Goal: Task Accomplishment & Management: Manage account settings

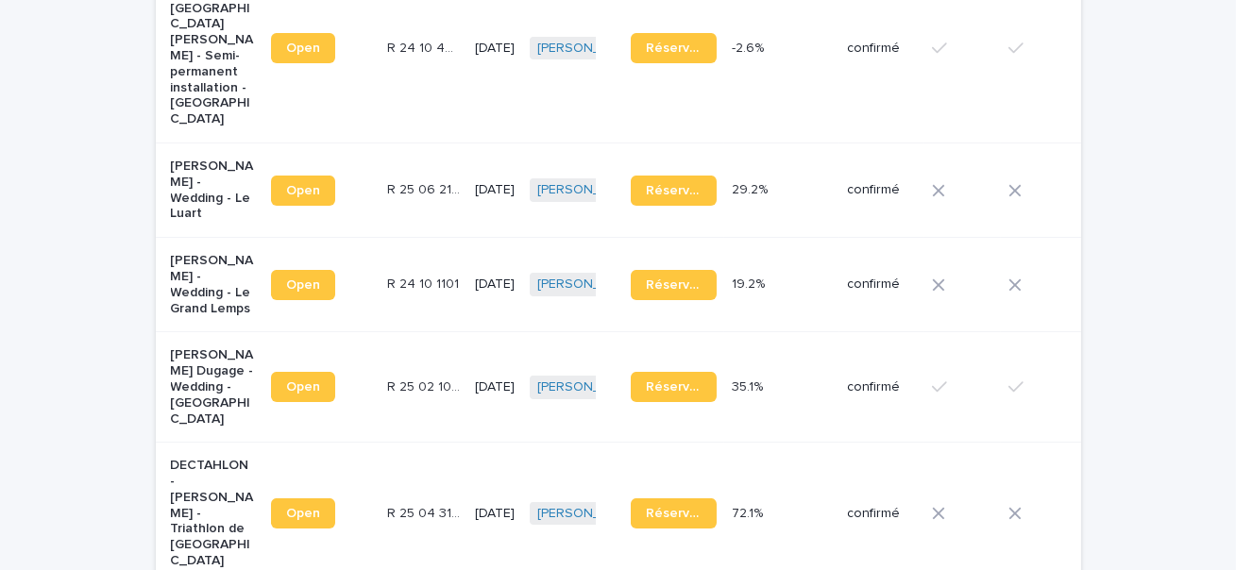
scroll to position [406, 0]
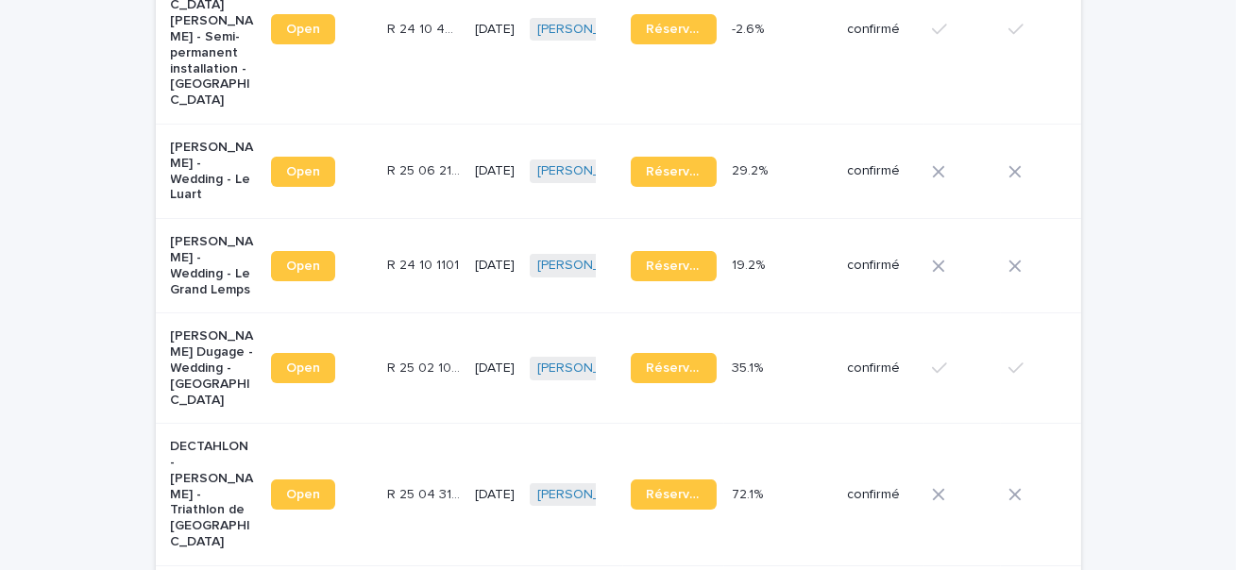
click at [216, 339] on p "[PERSON_NAME] Dugage - Wedding - [GEOGRAPHIC_DATA]" at bounding box center [214, 368] width 86 height 79
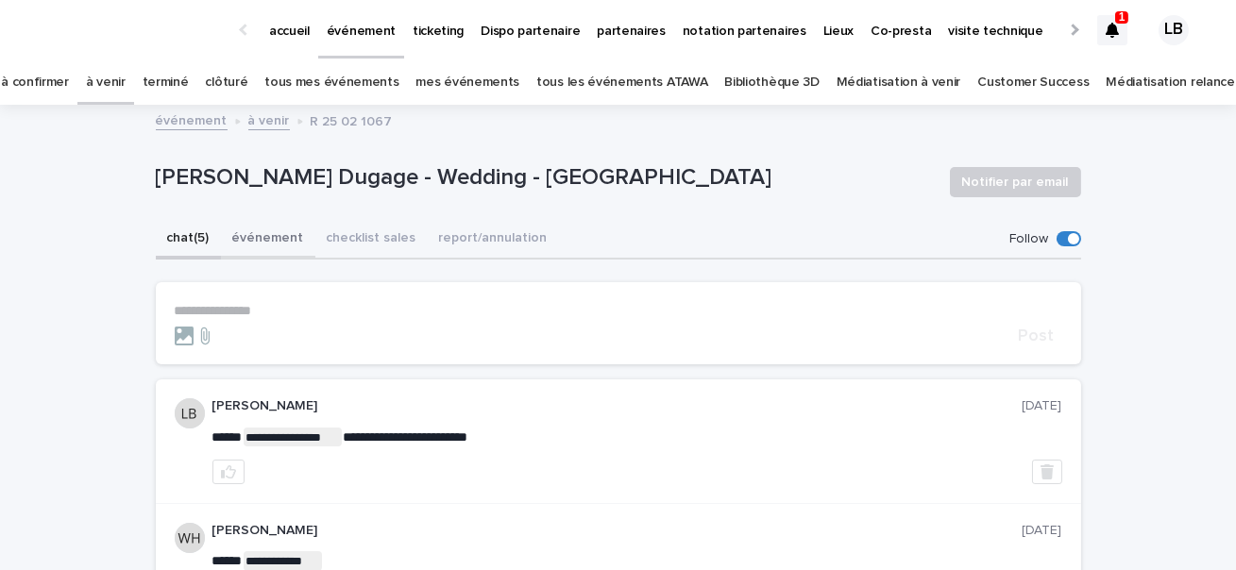
click at [263, 229] on button "événement" at bounding box center [268, 240] width 94 height 40
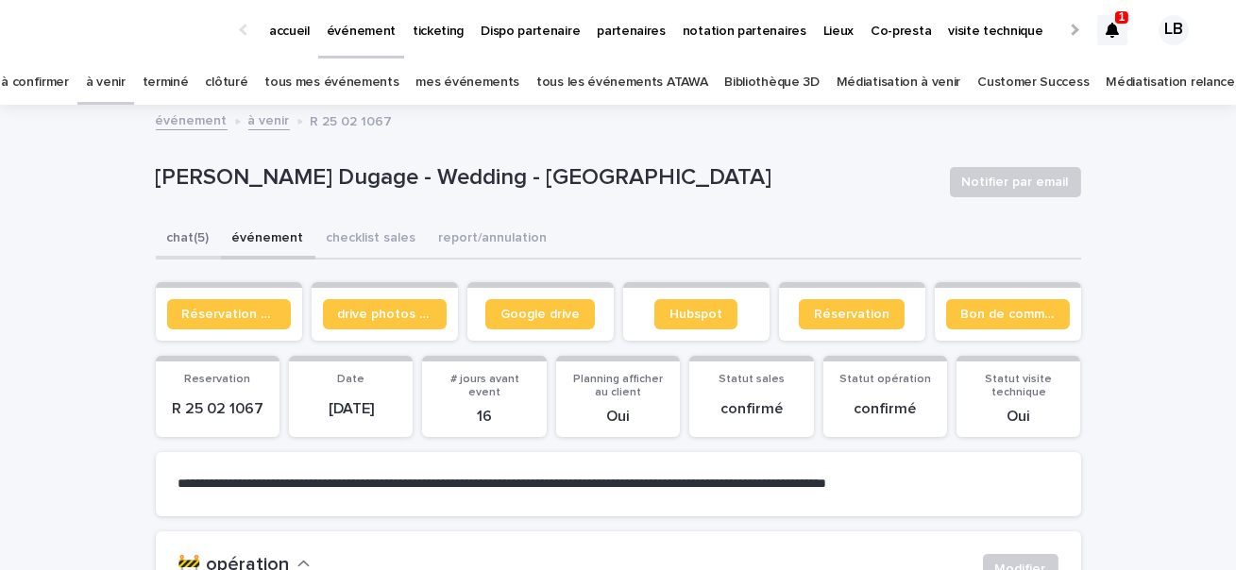
click at [173, 228] on button "chat (5)" at bounding box center [188, 240] width 65 height 40
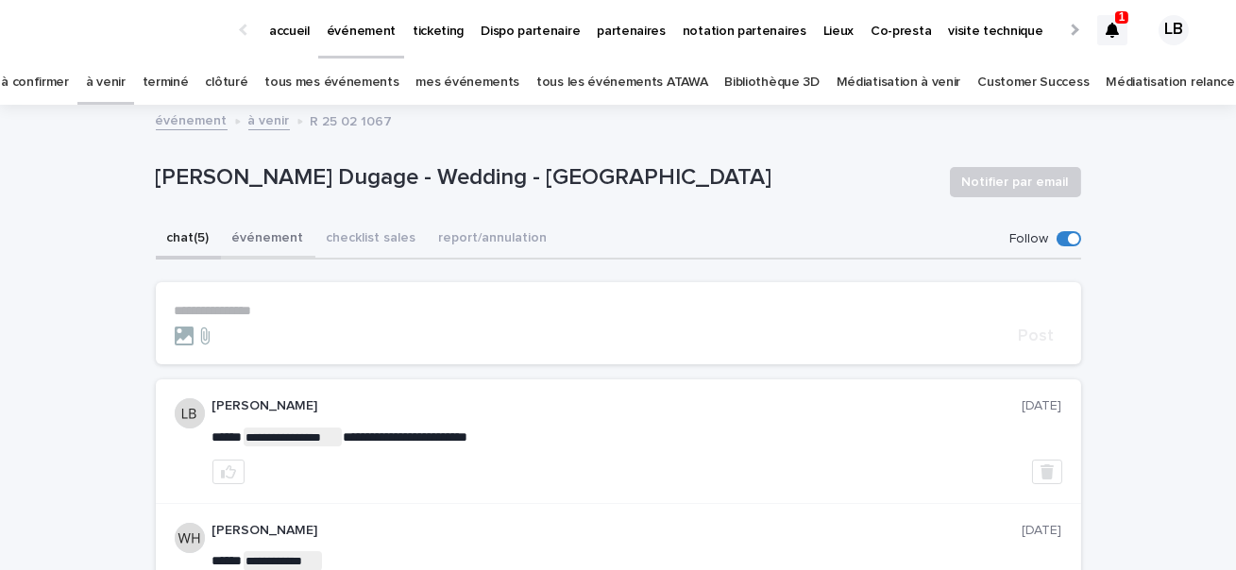
click at [266, 244] on button "événement" at bounding box center [268, 240] width 94 height 40
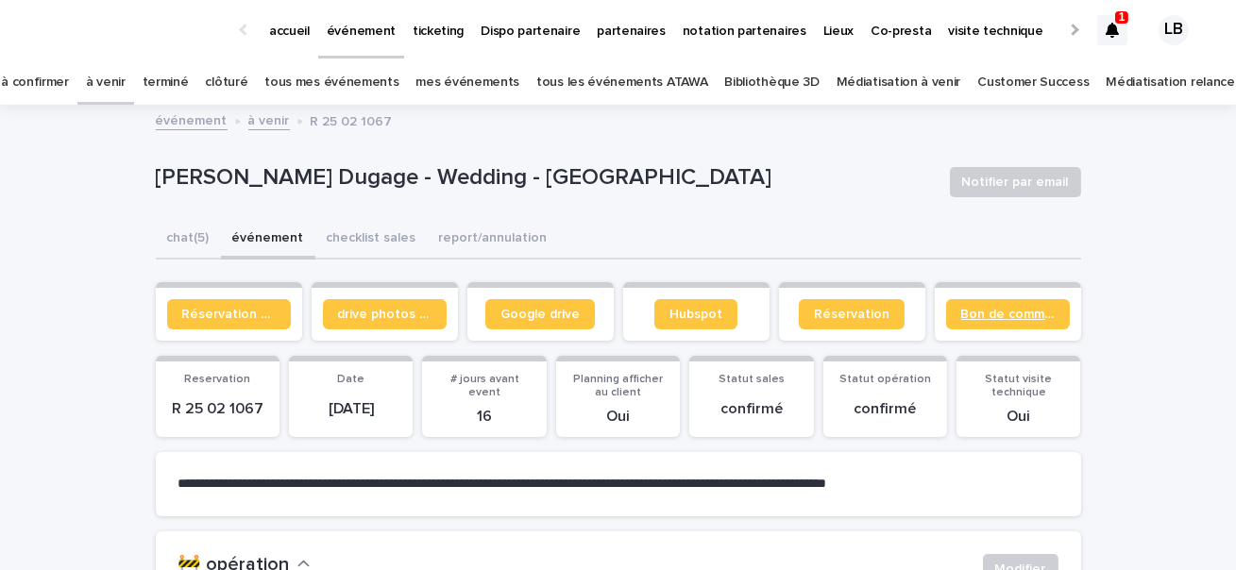
click at [1012, 312] on span "Bon de commande" at bounding box center [1007, 314] width 93 height 13
click at [69, 88] on link "à confirmer" at bounding box center [35, 82] width 68 height 44
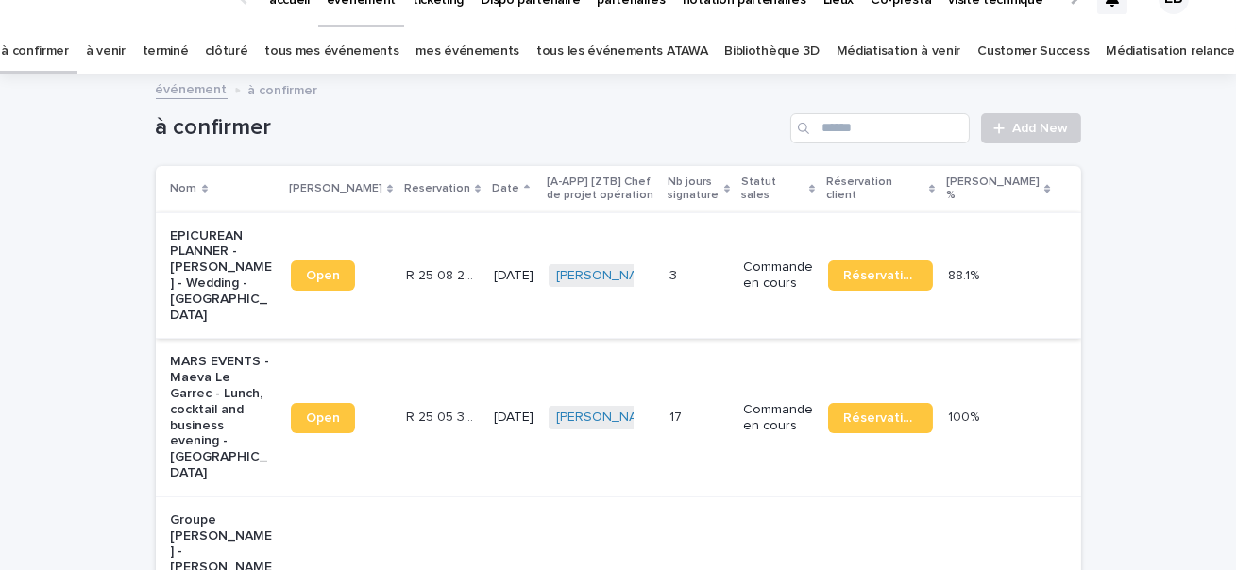
scroll to position [3, 0]
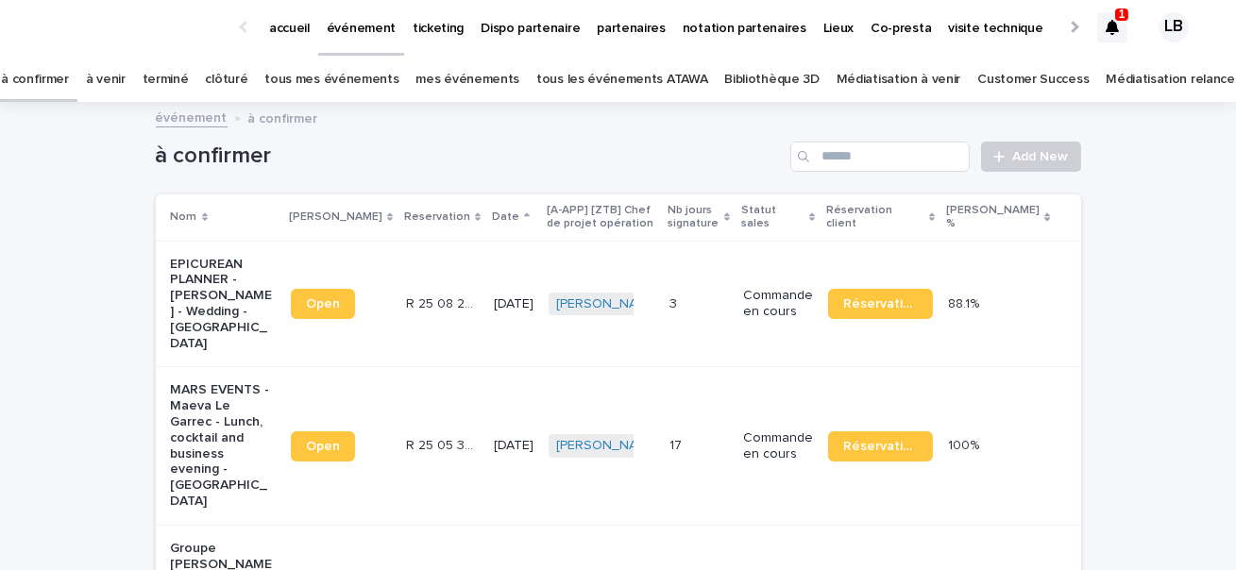
click at [1108, 15] on div at bounding box center [1112, 27] width 30 height 30
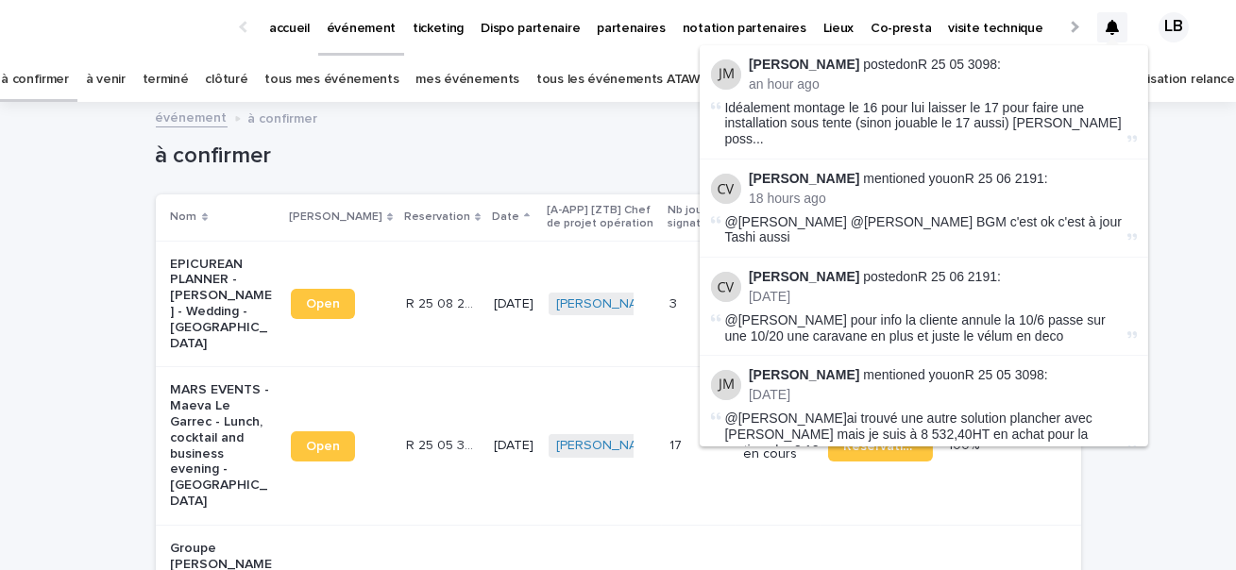
click at [577, 143] on h1 "à confirmer" at bounding box center [470, 156] width 628 height 27
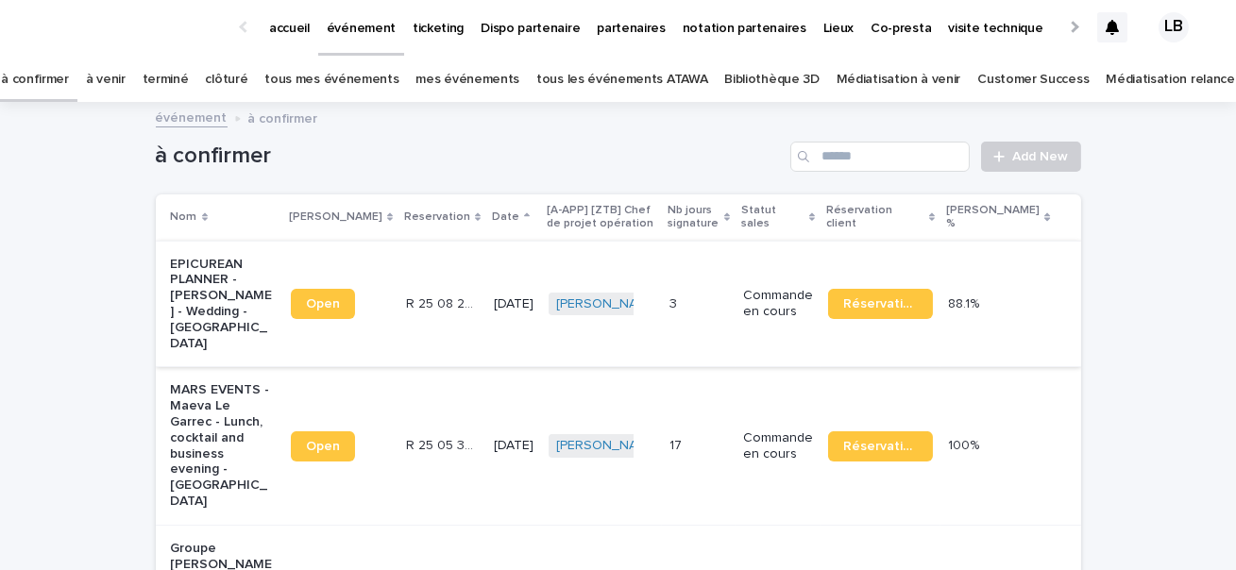
scroll to position [64, 0]
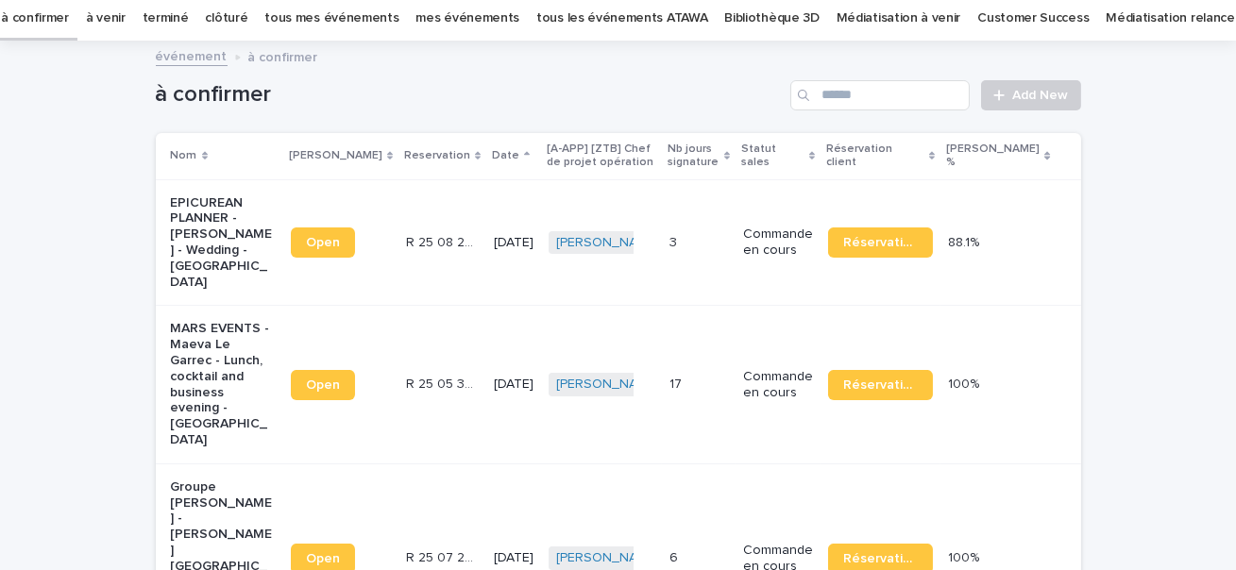
click at [654, 253] on td "[PERSON_NAME] + 0" at bounding box center [601, 242] width 121 height 127
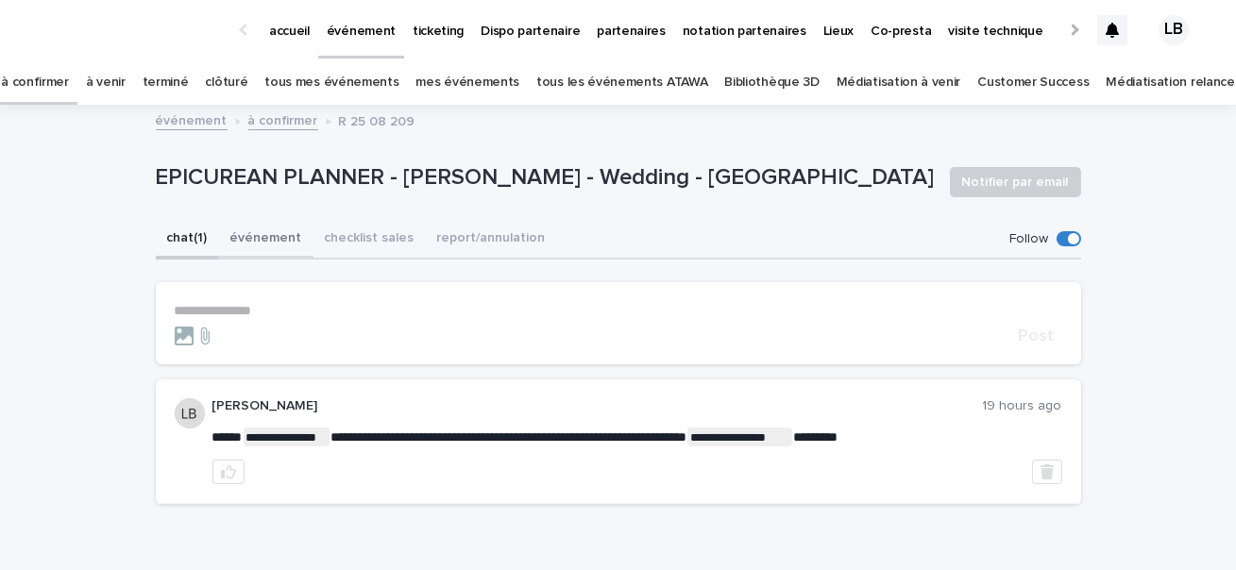
click at [278, 237] on button "événement" at bounding box center [266, 240] width 94 height 40
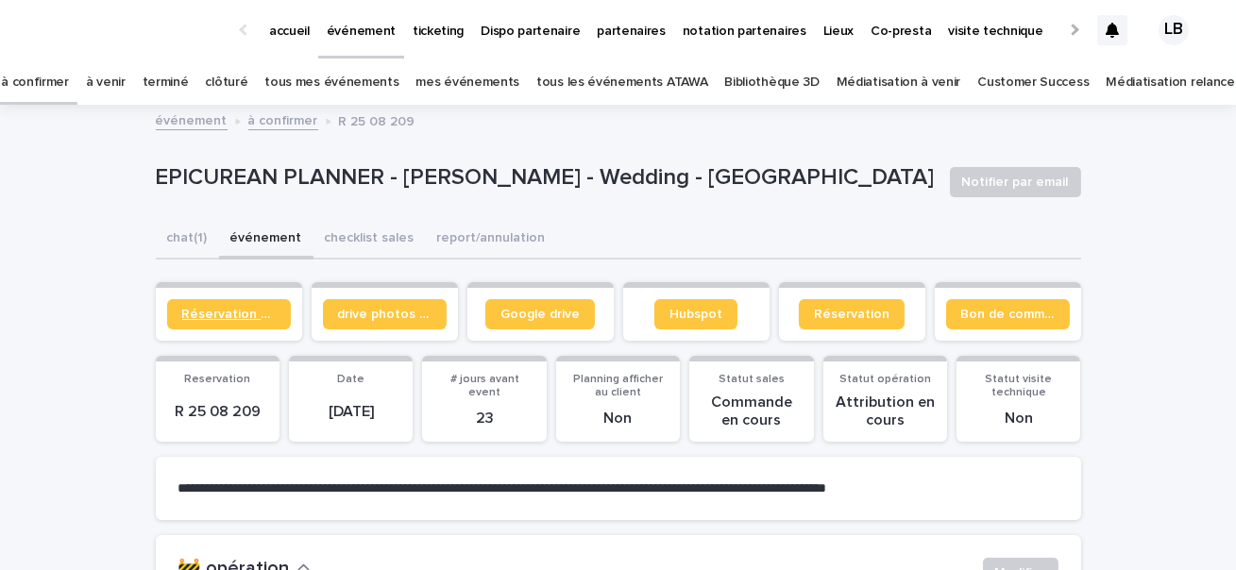
click at [254, 312] on span "Réservation client" at bounding box center [228, 314] width 93 height 13
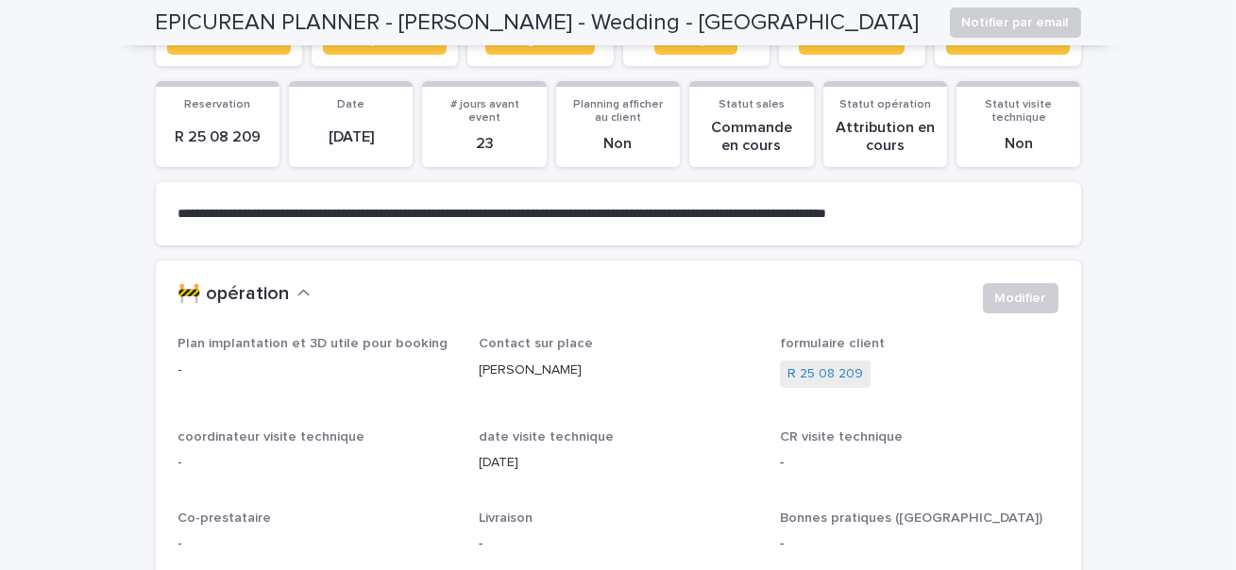
scroll to position [280, 0]
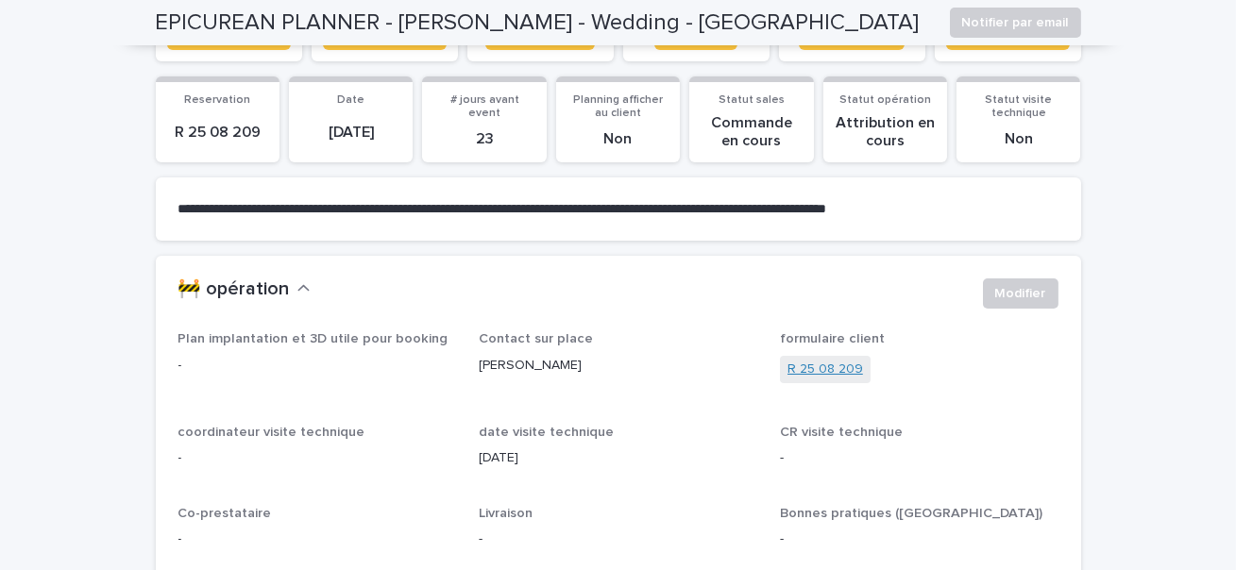
click at [845, 365] on link "R 25 08 209" at bounding box center [826, 370] width 76 height 20
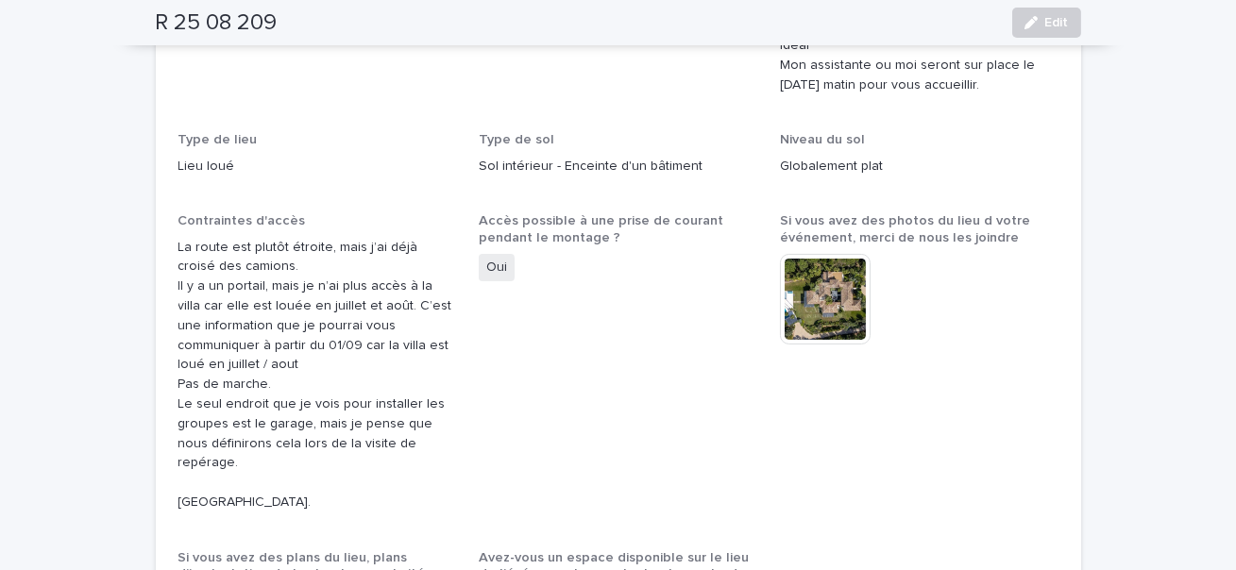
scroll to position [533, 0]
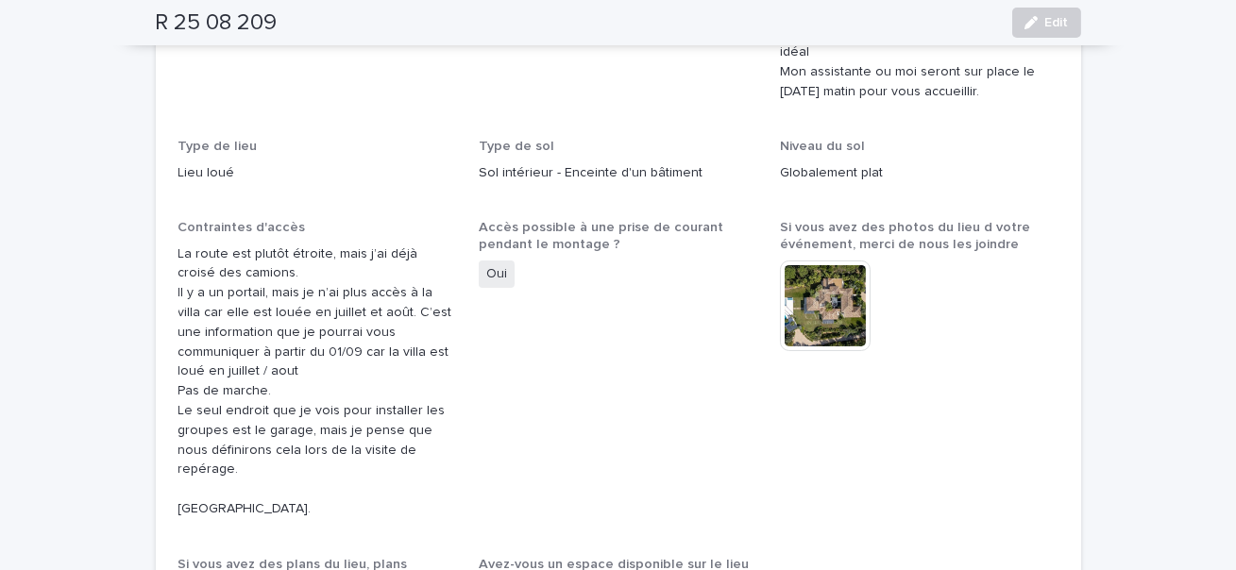
click at [808, 261] on img at bounding box center [825, 306] width 91 height 91
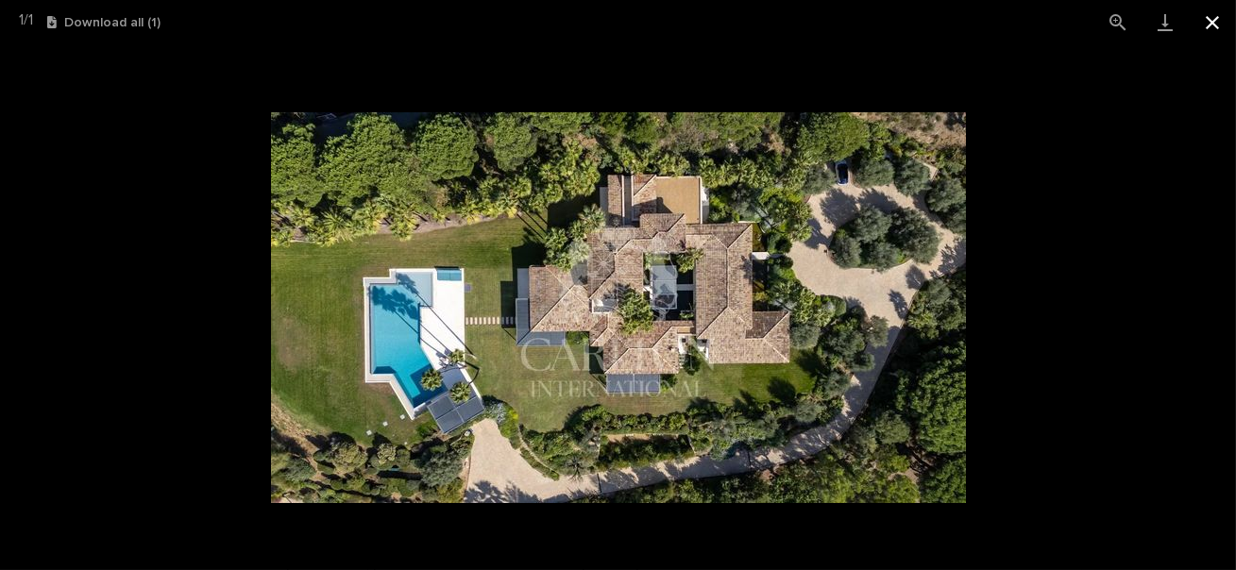
click at [1226, 15] on button "Close gallery" at bounding box center [1212, 22] width 47 height 44
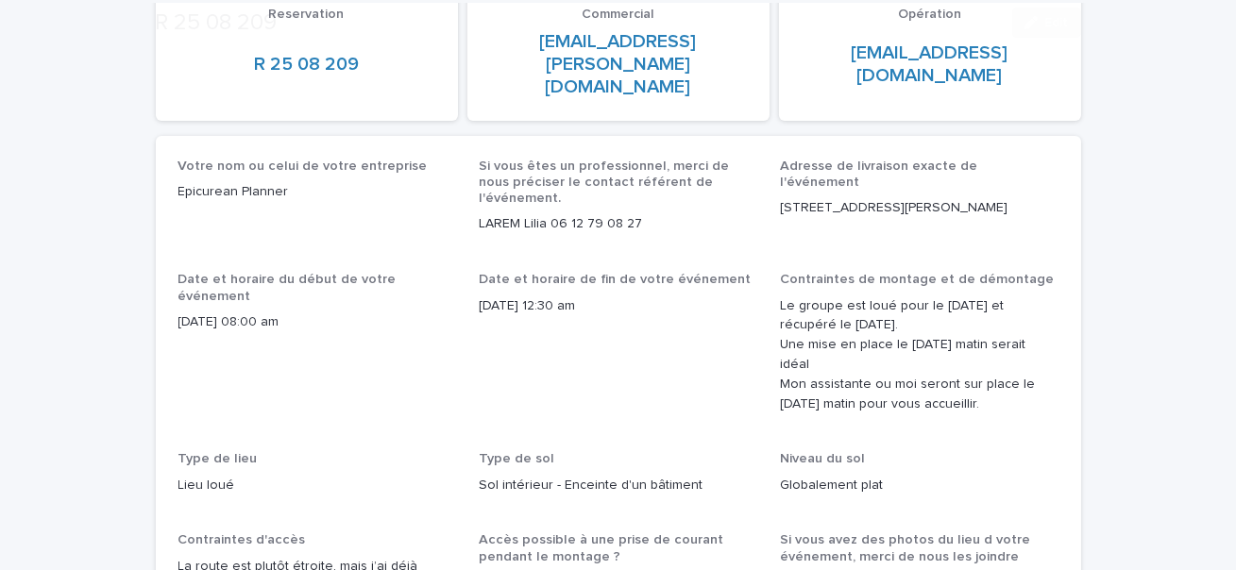
scroll to position [500, 0]
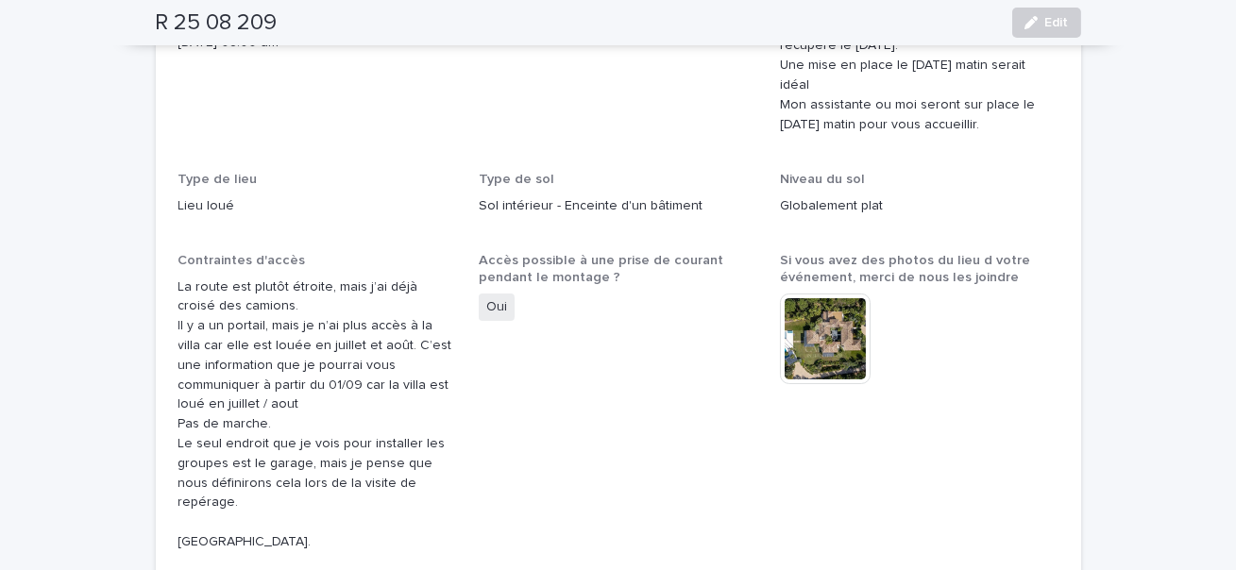
click at [849, 294] on img at bounding box center [825, 339] width 91 height 91
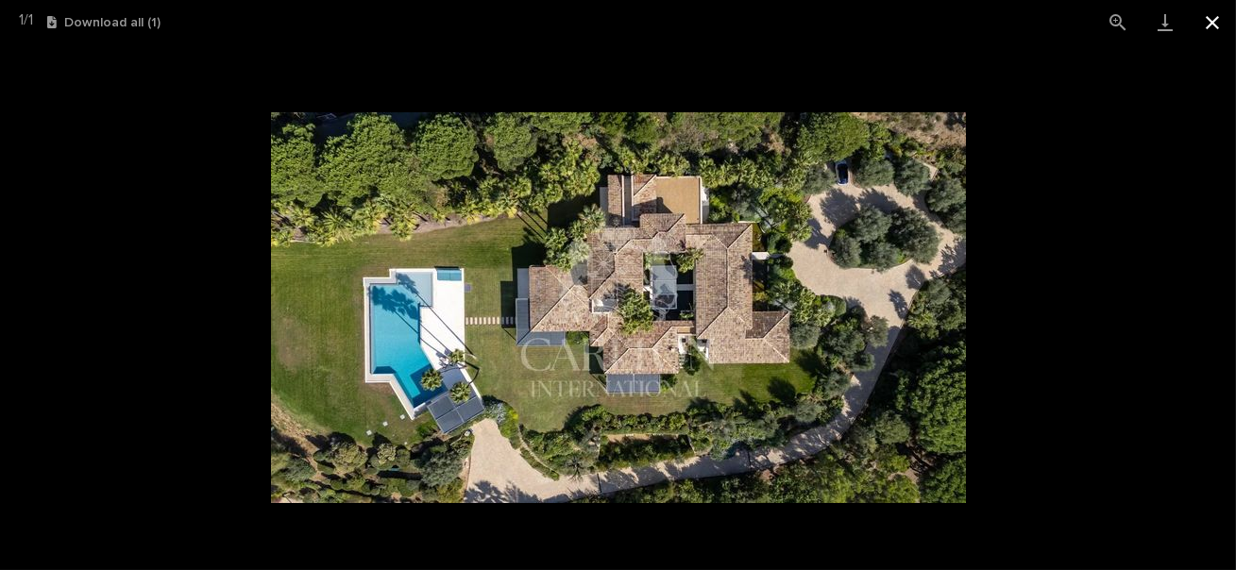
click at [1213, 26] on button "Close gallery" at bounding box center [1212, 22] width 47 height 44
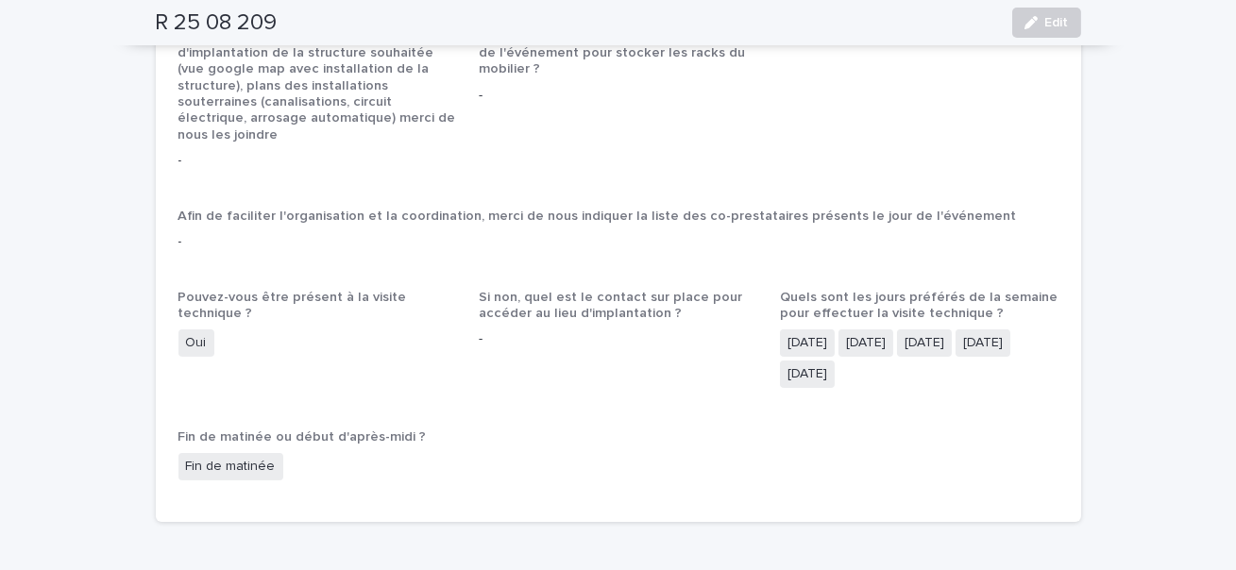
scroll to position [0, 0]
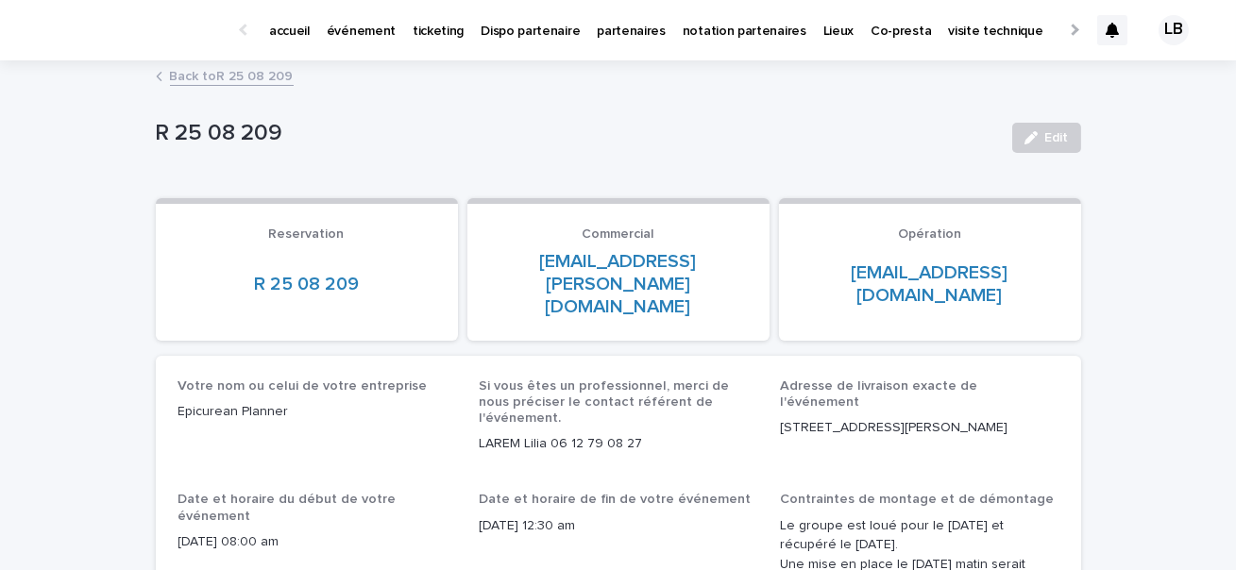
click at [221, 80] on link "Back to R 25 08 209" at bounding box center [232, 75] width 124 height 22
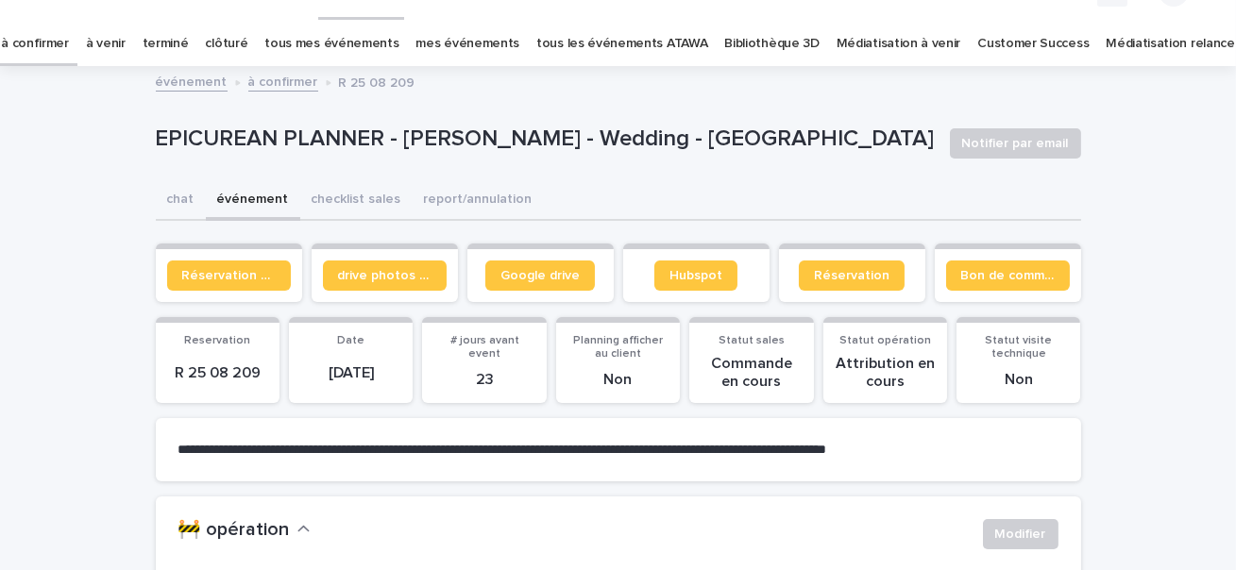
scroll to position [60, 0]
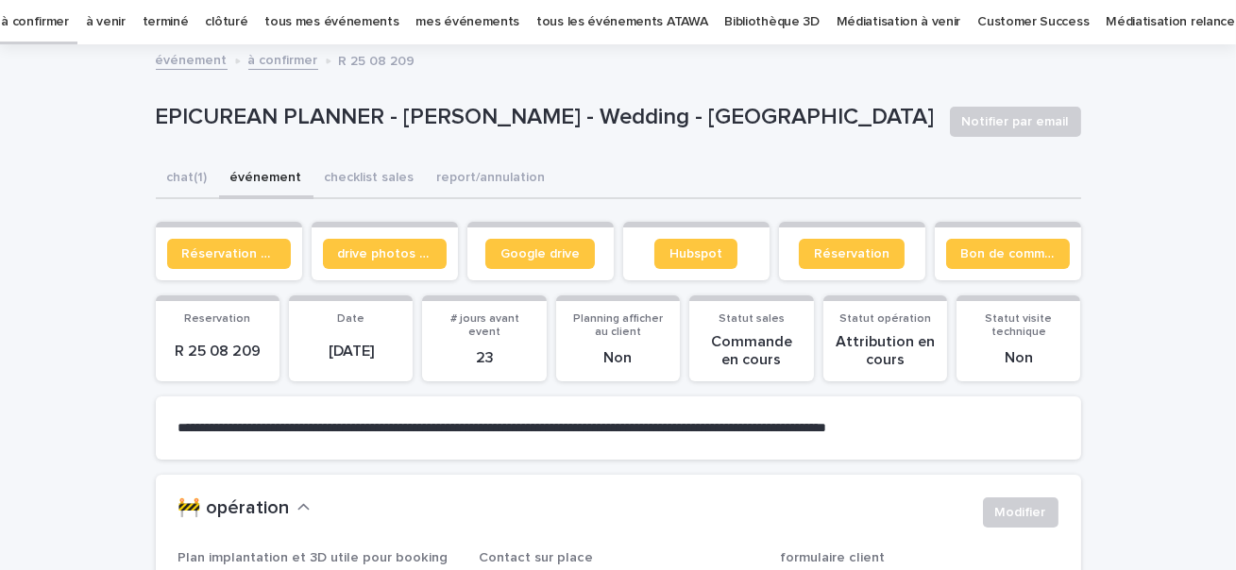
click at [69, 25] on link "à confirmer" at bounding box center [35, 22] width 68 height 44
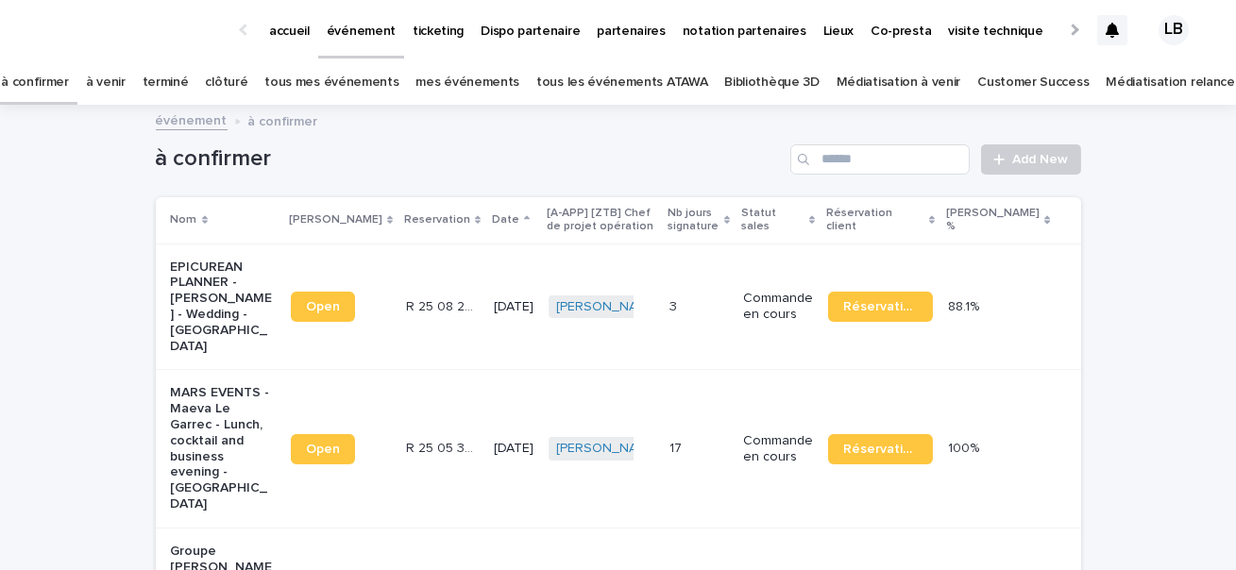
scroll to position [281, 0]
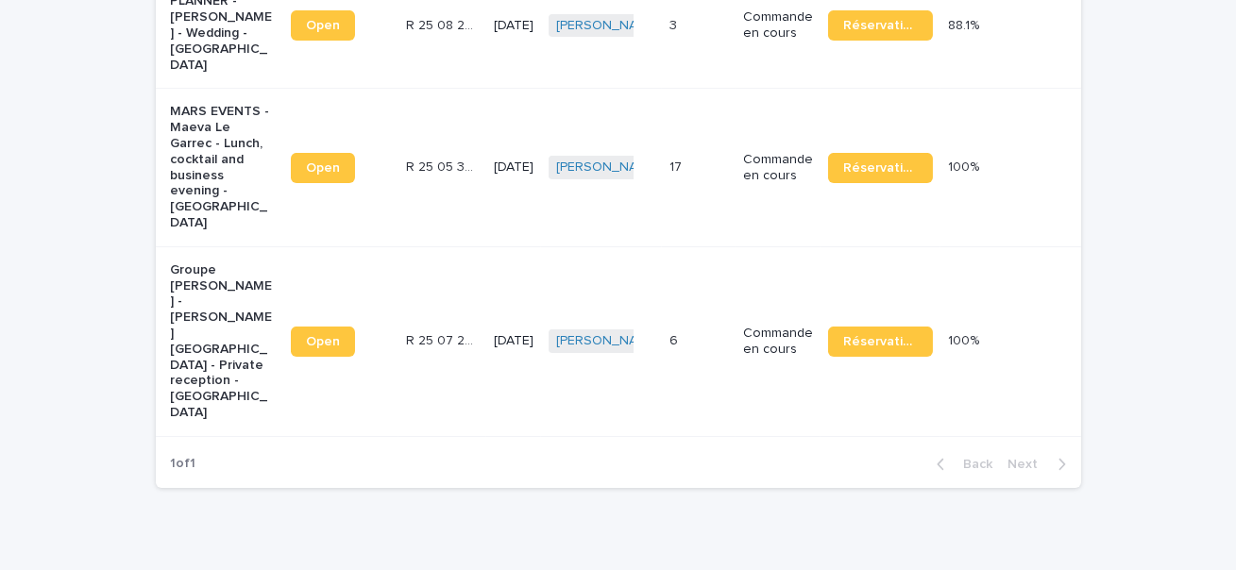
click at [693, 307] on td "6 6" at bounding box center [699, 341] width 74 height 190
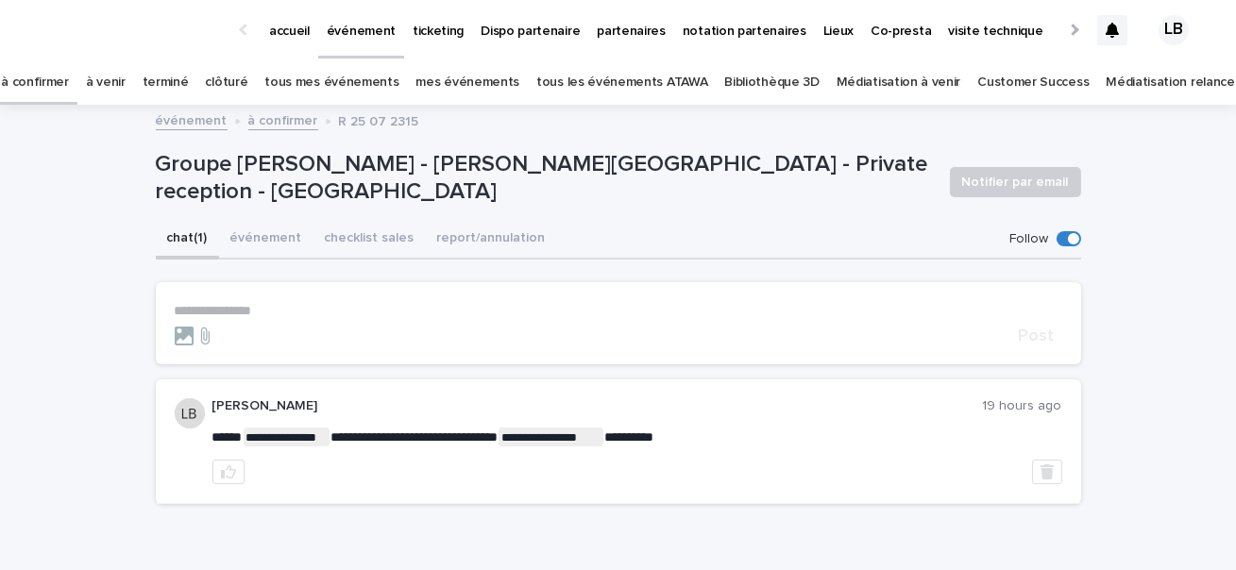
click at [294, 315] on p "**********" at bounding box center [619, 311] width 888 height 16
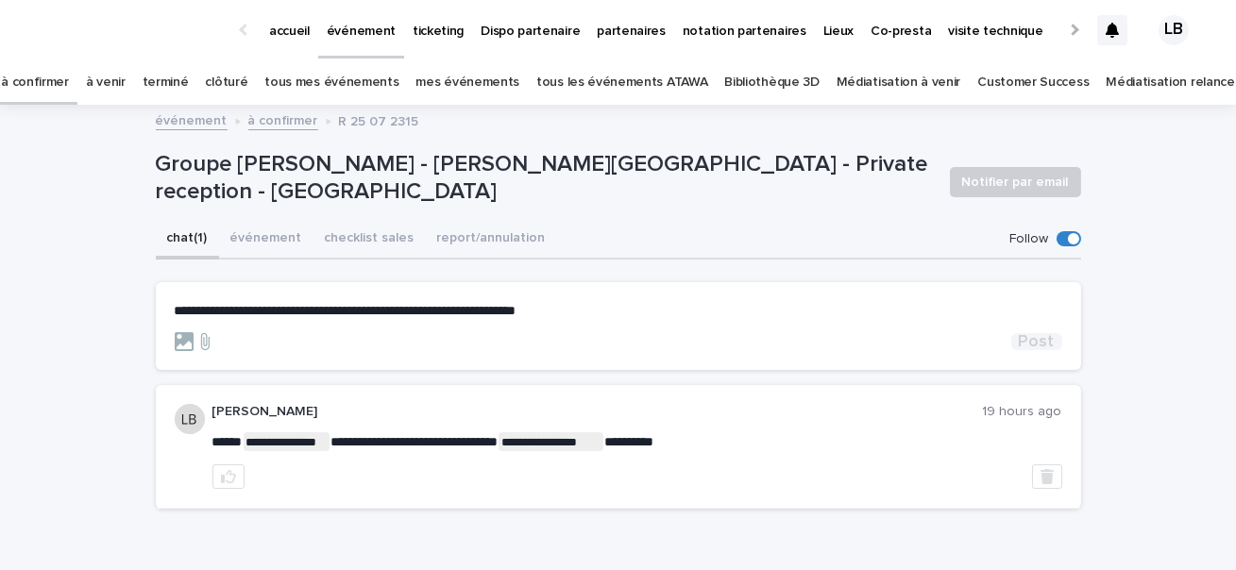
click at [1040, 345] on span "Post" at bounding box center [1037, 341] width 36 height 17
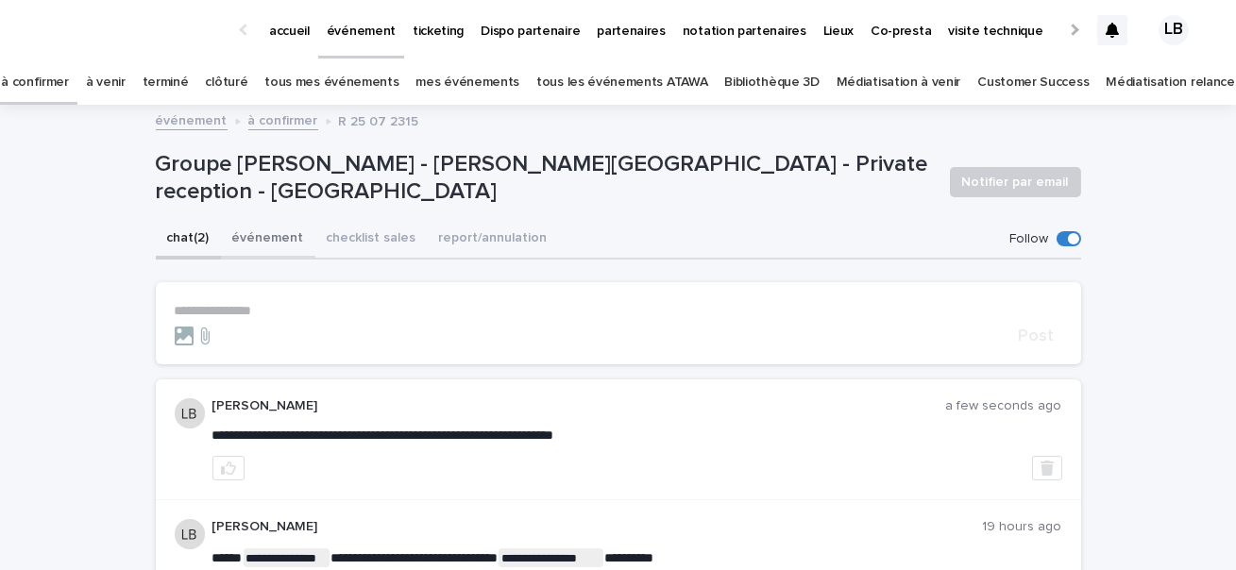
click at [271, 244] on button "événement" at bounding box center [268, 240] width 94 height 40
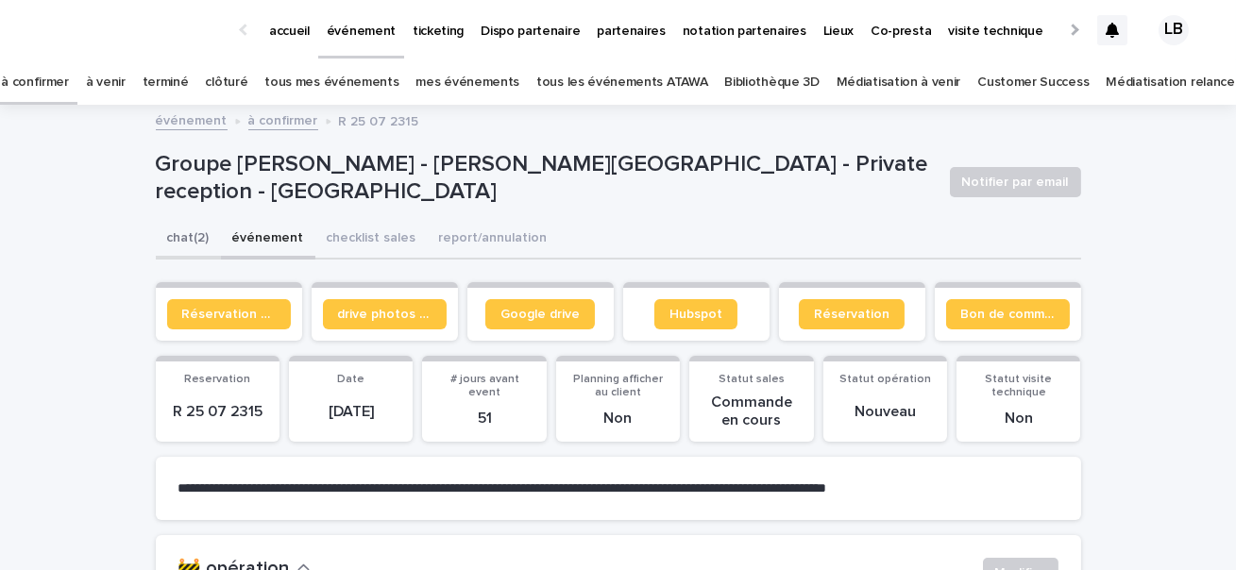
click at [195, 243] on button "chat (2)" at bounding box center [188, 240] width 65 height 40
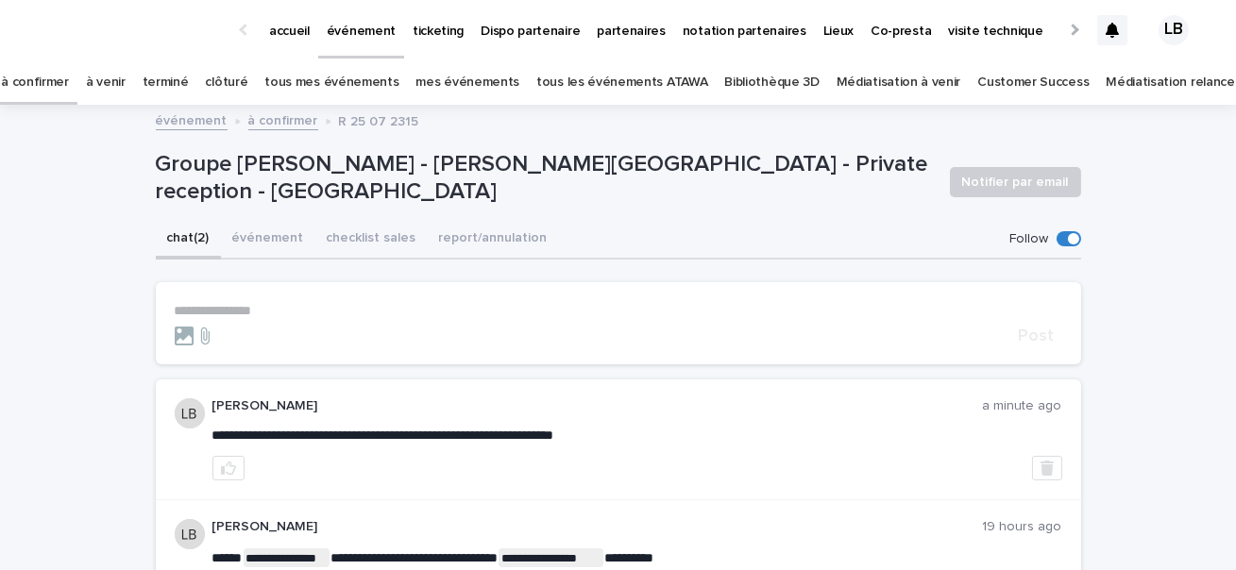
click at [69, 88] on link "à confirmer" at bounding box center [35, 82] width 68 height 44
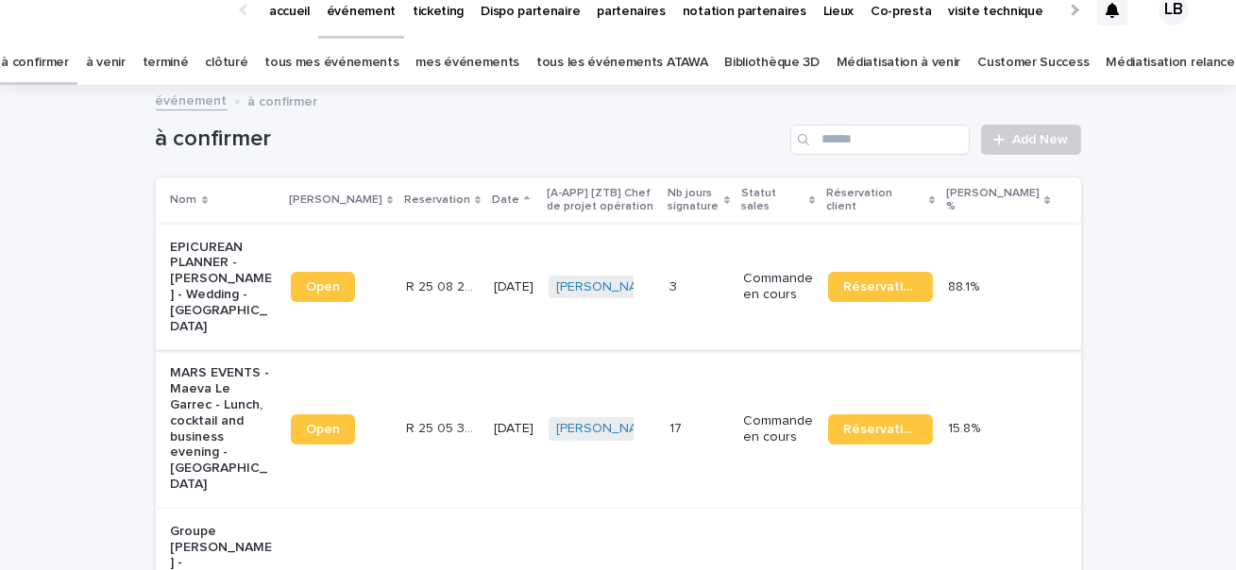
scroll to position [14, 0]
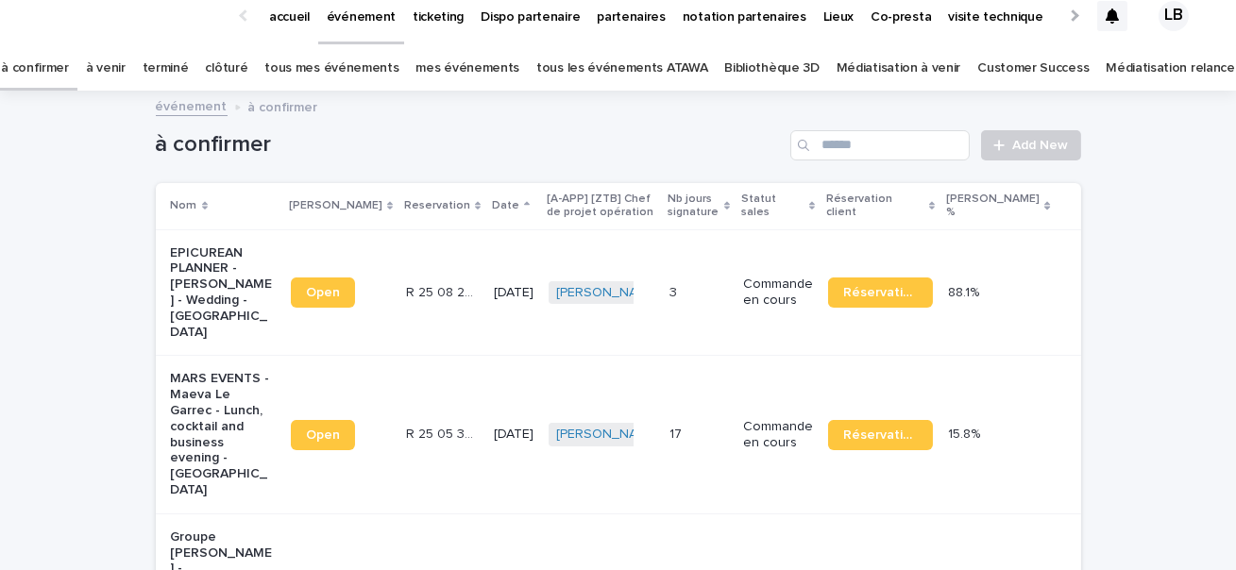
click at [126, 73] on link "à venir" at bounding box center [106, 68] width 40 height 44
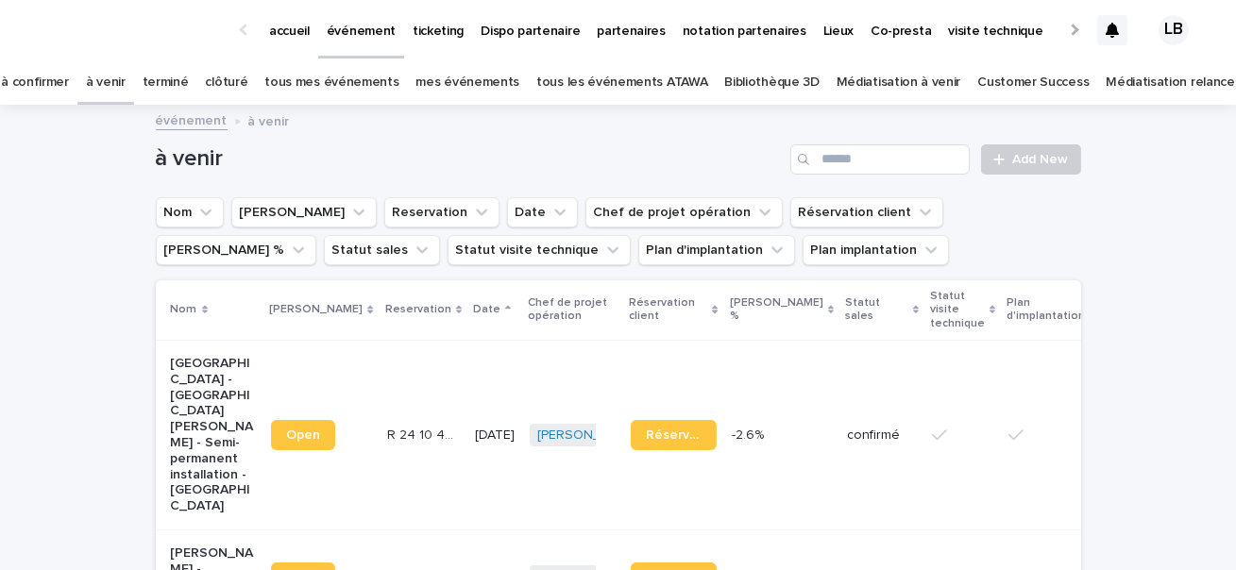
click at [67, 86] on link "à confirmer" at bounding box center [35, 82] width 68 height 44
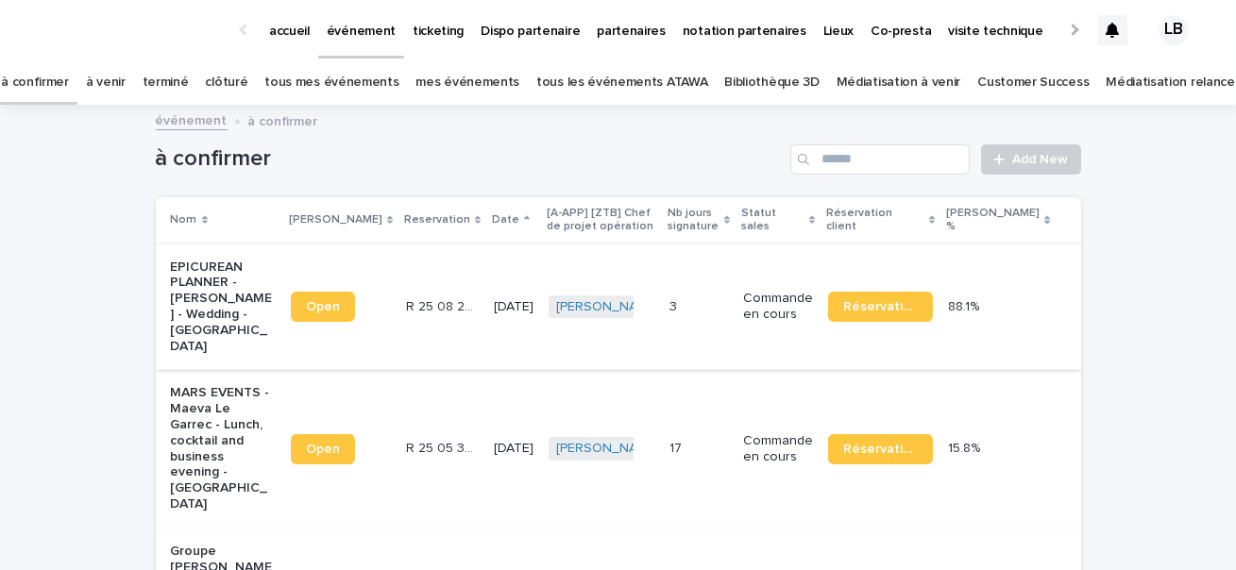
scroll to position [257, 0]
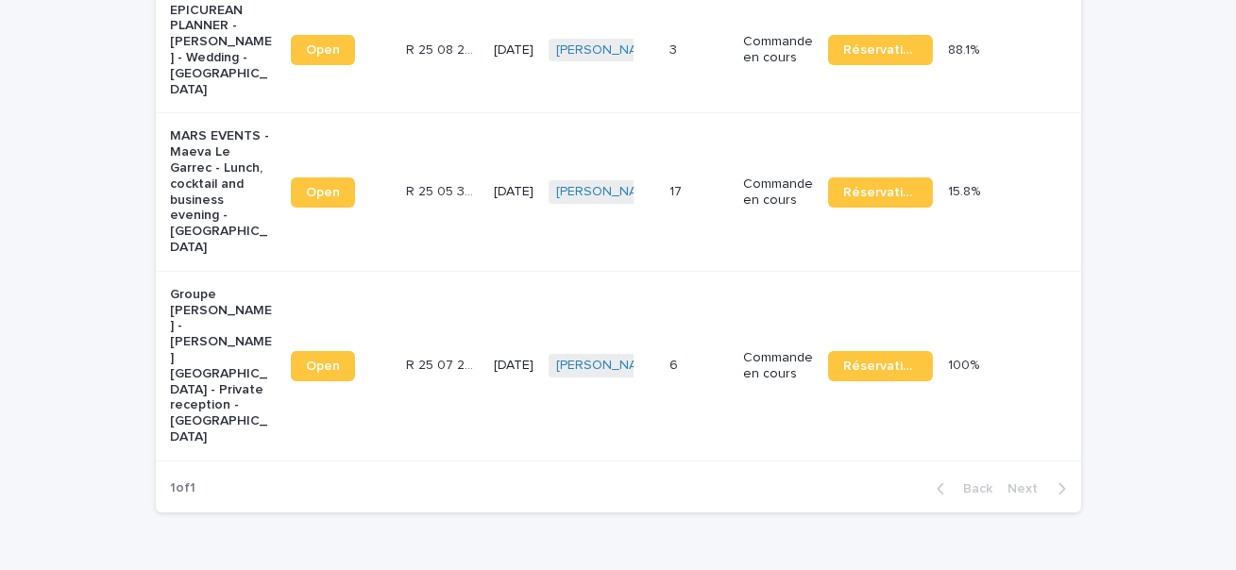
click at [202, 192] on p "MARS EVENTS - Maeva Le Garrec - Lunch, cocktail and business evening - [GEOGRAP…" at bounding box center [223, 191] width 105 height 127
